Goal: Task Accomplishment & Management: Manage account settings

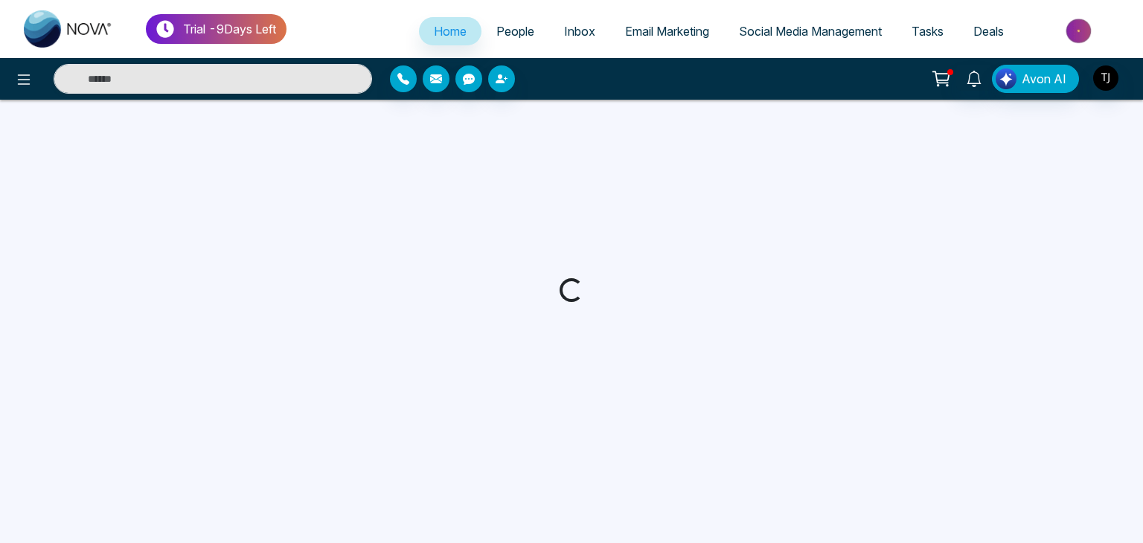
select select "*"
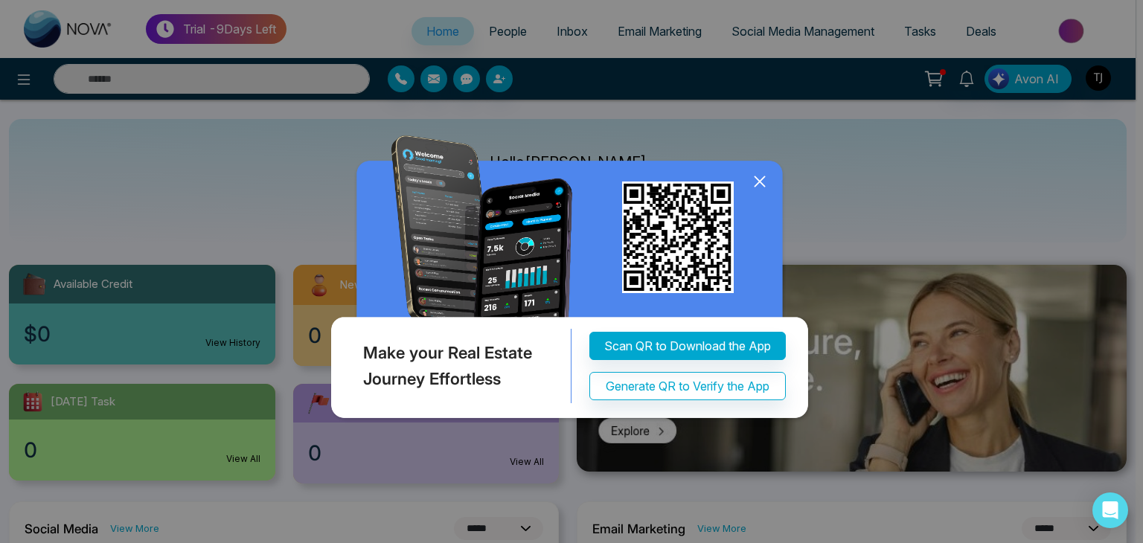
click at [757, 179] on icon at bounding box center [759, 181] width 22 height 22
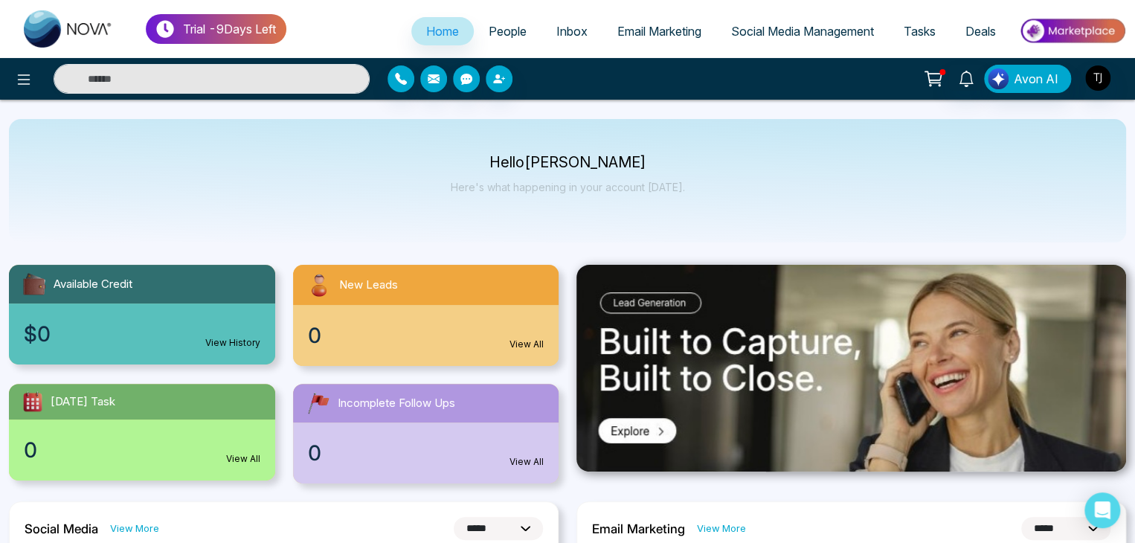
click at [757, 37] on span "Social Media Management" at bounding box center [802, 31] width 143 height 15
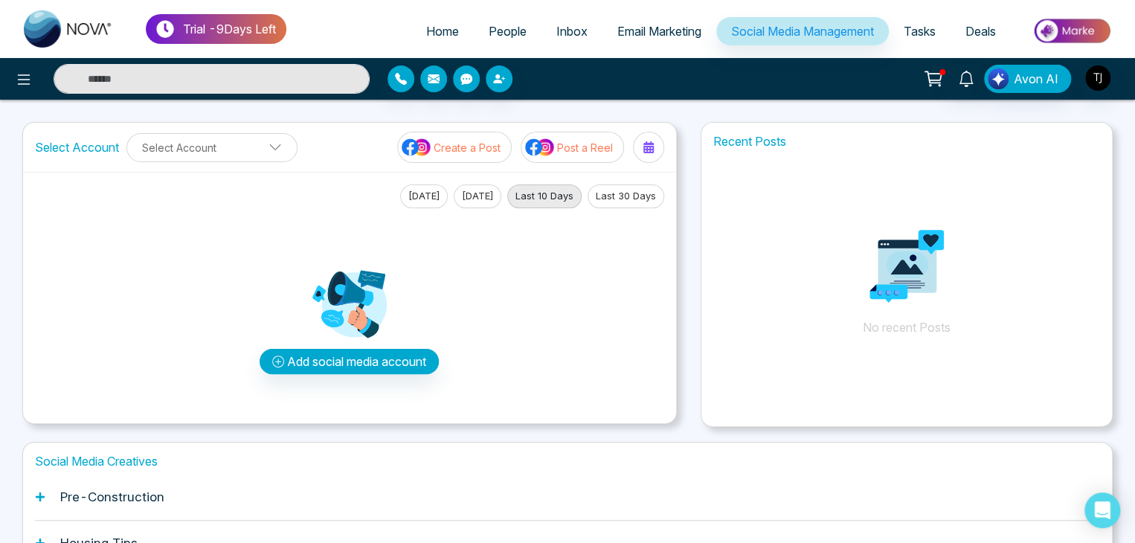
click at [442, 144] on p "Create a Post" at bounding box center [467, 148] width 67 height 16
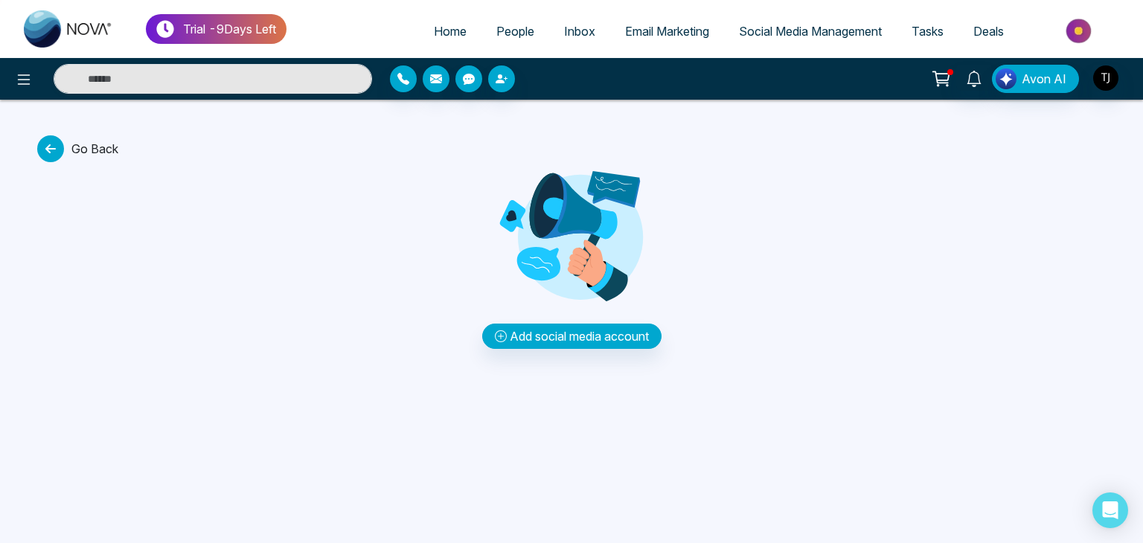
click at [48, 148] on icon at bounding box center [50, 148] width 27 height 27
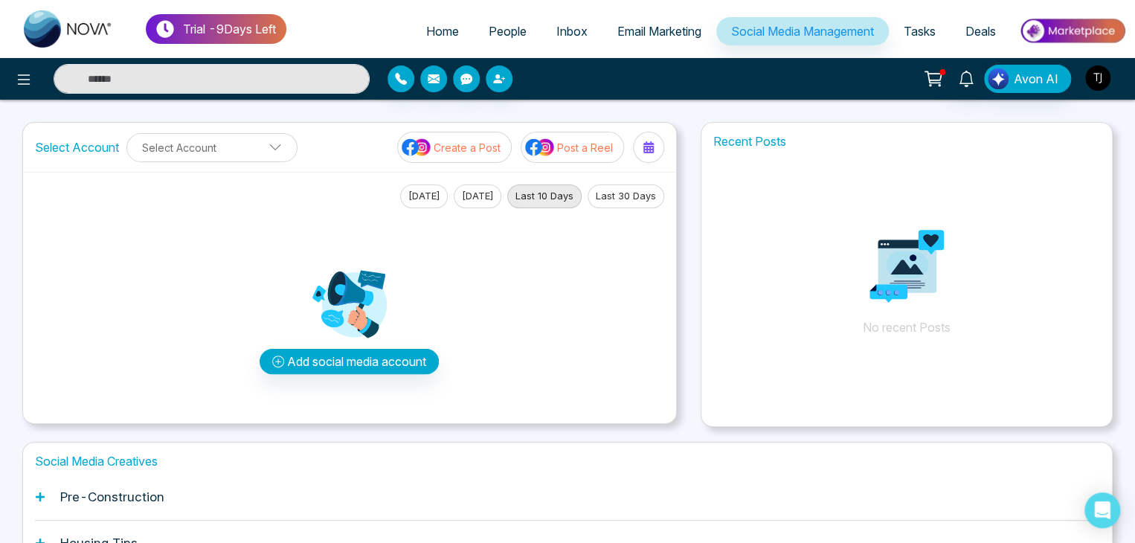
click at [1103, 69] on img "button" at bounding box center [1097, 77] width 25 height 25
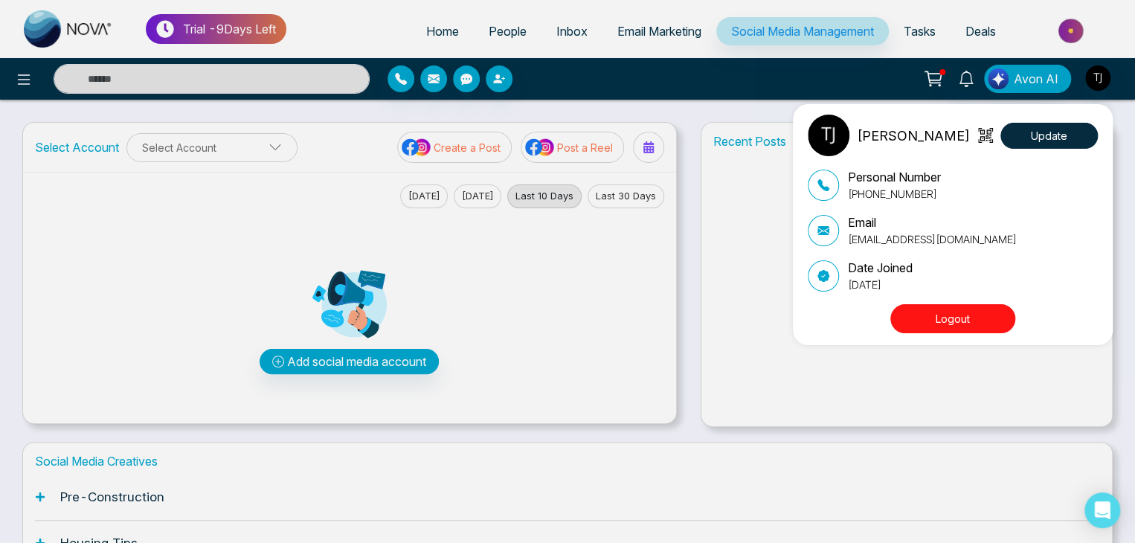
click at [960, 322] on button "Logout" at bounding box center [952, 318] width 125 height 29
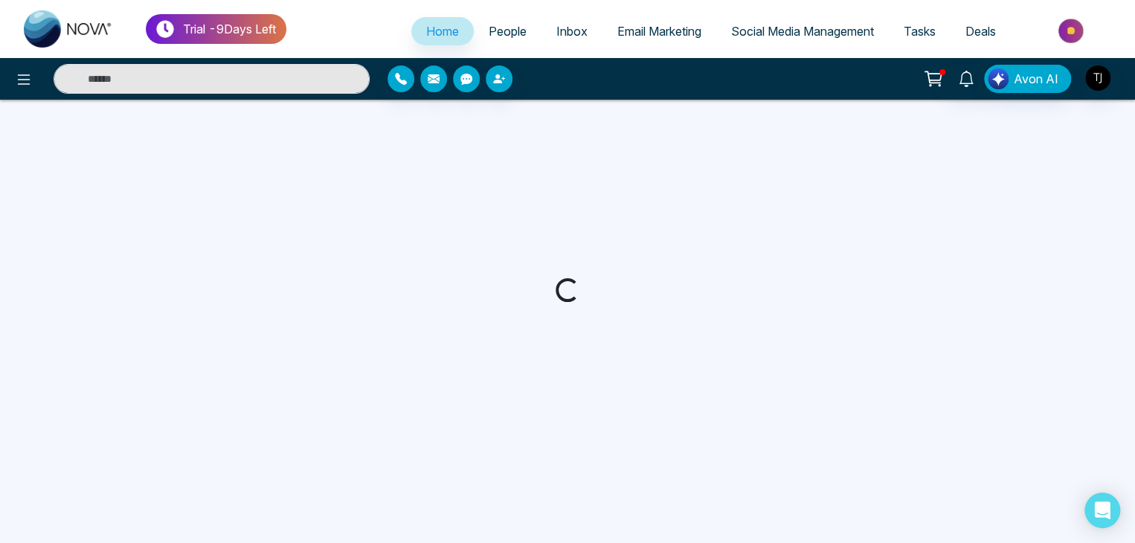
select select "*"
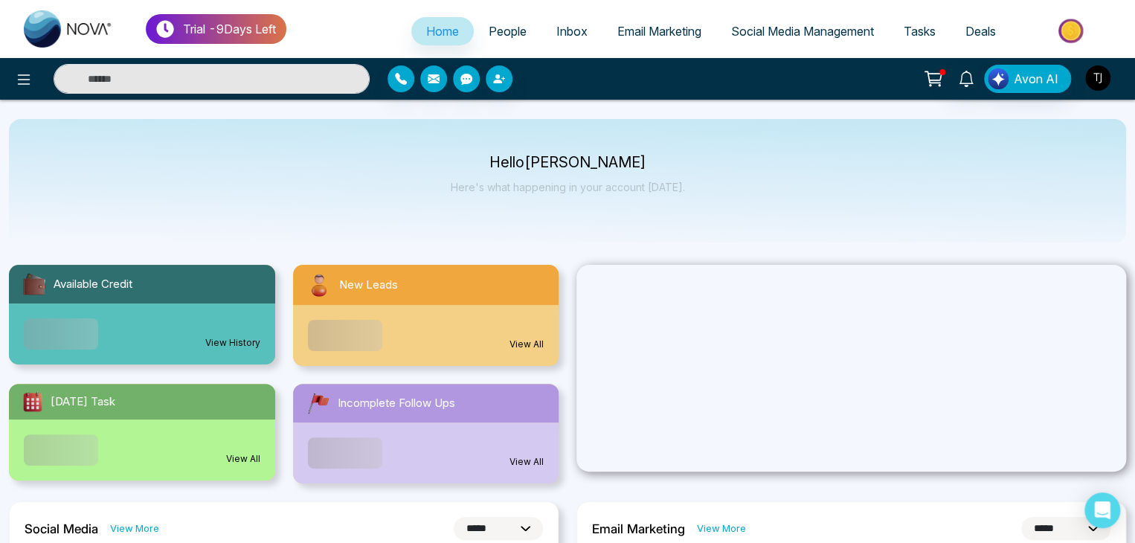
click at [1102, 74] on img "button" at bounding box center [1097, 77] width 25 height 25
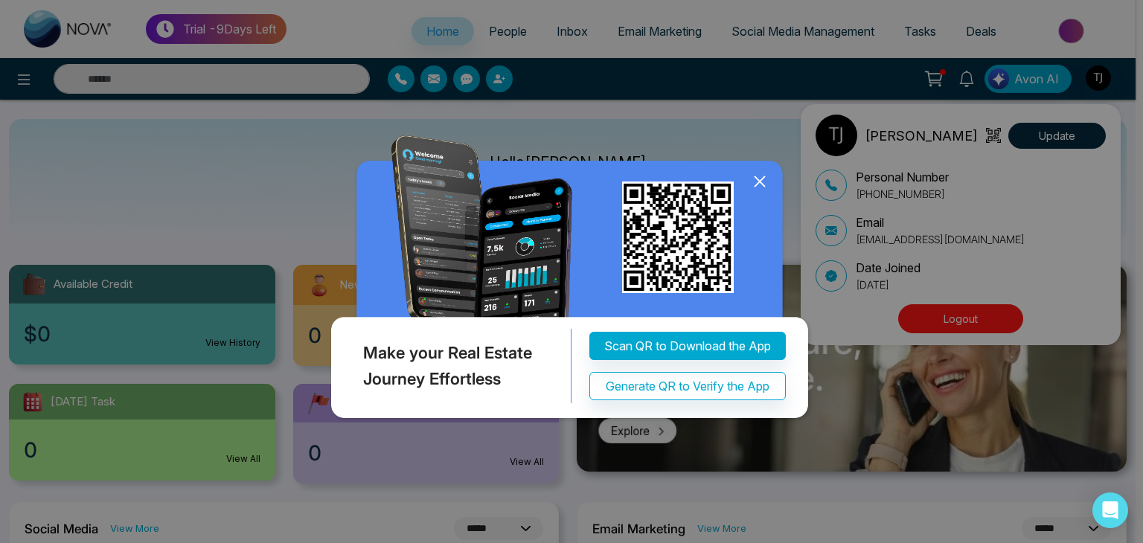
click at [759, 176] on icon at bounding box center [759, 181] width 22 height 22
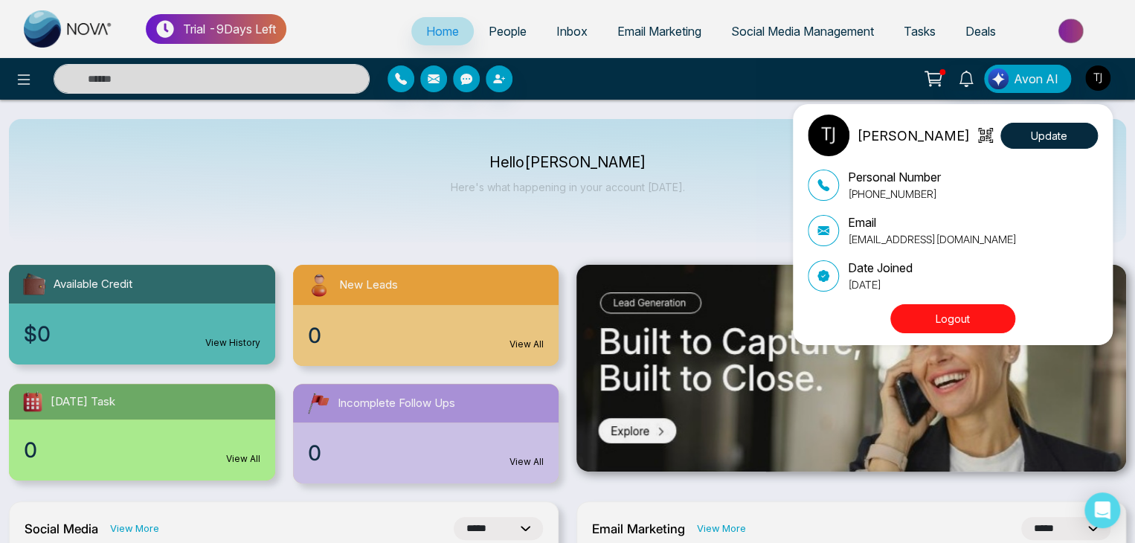
click at [957, 315] on button "Logout" at bounding box center [952, 318] width 125 height 29
